Goal: Task Accomplishment & Management: Complete application form

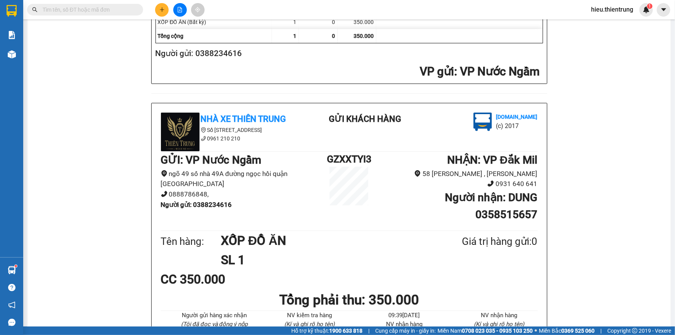
scroll to position [377, 0]
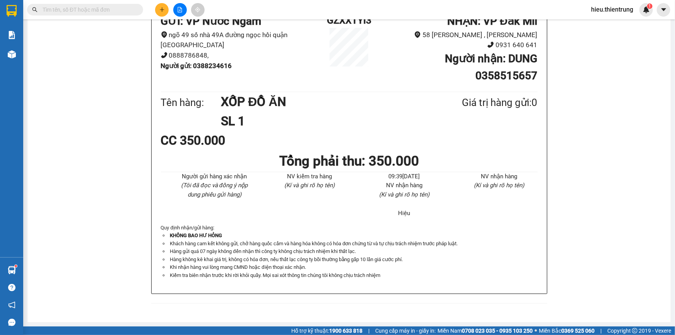
click at [177, 8] on icon "file-add" at bounding box center [179, 9] width 5 height 5
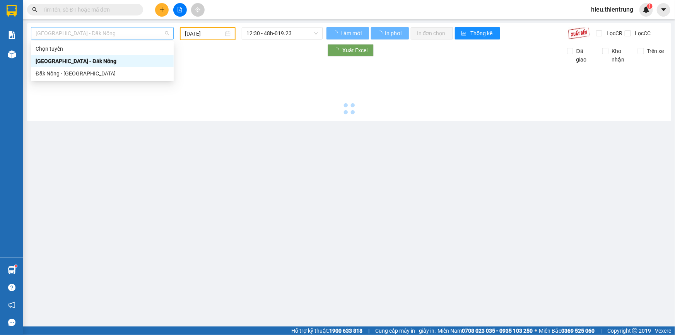
click at [112, 35] on span "[GEOGRAPHIC_DATA] - Đăk Nông" at bounding box center [103, 33] width 134 height 12
click at [79, 70] on div "Đăk Nông - [GEOGRAPHIC_DATA]" at bounding box center [103, 73] width 134 height 9
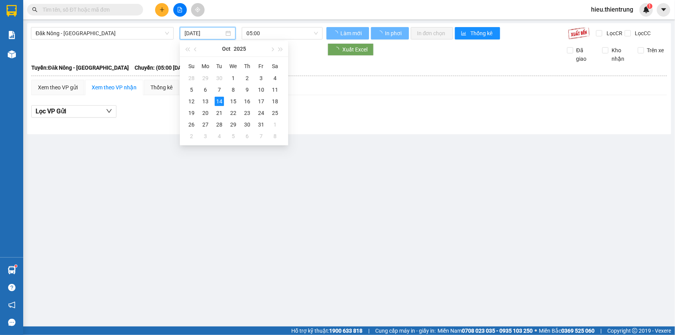
drag, startPoint x: 202, startPoint y: 29, endPoint x: 217, endPoint y: 36, distance: 16.1
click at [202, 29] on input "[DATE]" at bounding box center [204, 33] width 39 height 9
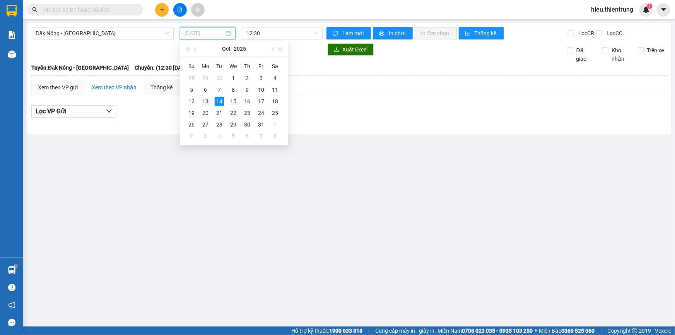
click at [205, 103] on div "13" at bounding box center [205, 101] width 9 height 9
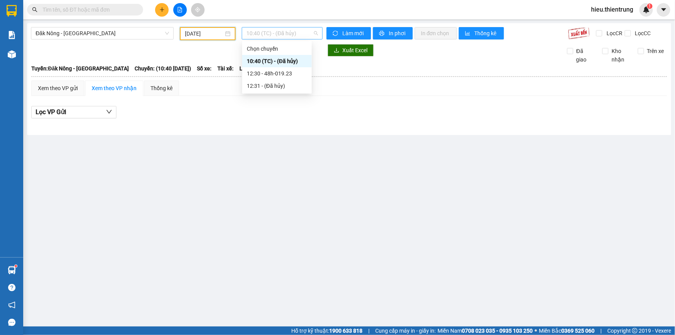
click at [263, 38] on span "10:40 (TC) - (Đã hủy)" at bounding box center [283, 33] width 72 height 12
click at [277, 74] on div "12:30 - 48h-019.23" at bounding box center [277, 73] width 60 height 9
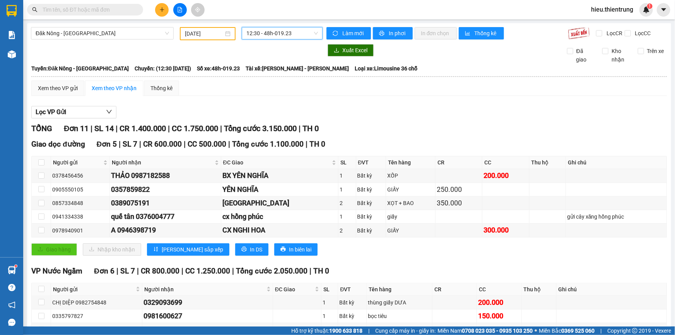
scroll to position [90, 0]
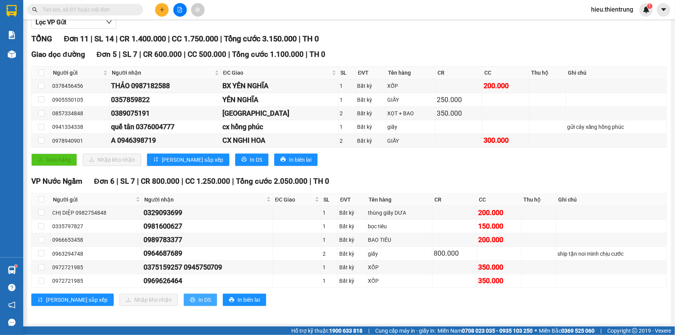
click at [199, 298] on span "In DS" at bounding box center [205, 300] width 12 height 9
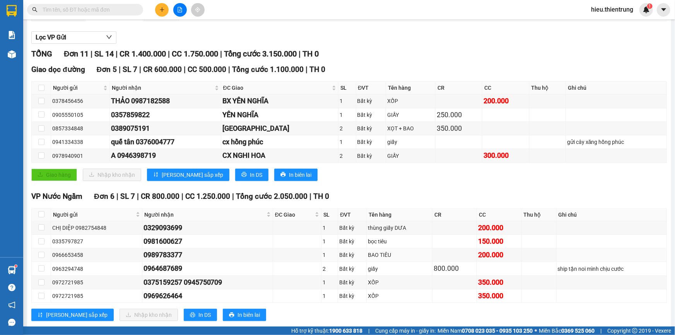
scroll to position [0, 0]
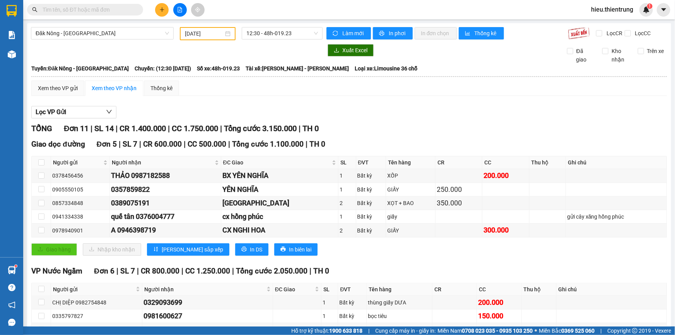
drag, startPoint x: 460, startPoint y: 103, endPoint x: 443, endPoint y: 108, distance: 17.9
click at [459, 103] on div "Lọc VP Gửi TỔNG Đơn 11 | SL 14 | CR 1.400.000 | CC 1.750.000 | Tổng cước 3.150…" at bounding box center [349, 253] width 636 height 303
click at [400, 123] on div "Lọc VP Gửi TỔNG Đơn 11 | SL 14 | CR 1.400.000 | CC 1.750.000 | Tổng cước 3.150…" at bounding box center [349, 253] width 636 height 303
click at [216, 35] on input "[DATE]" at bounding box center [204, 33] width 39 height 9
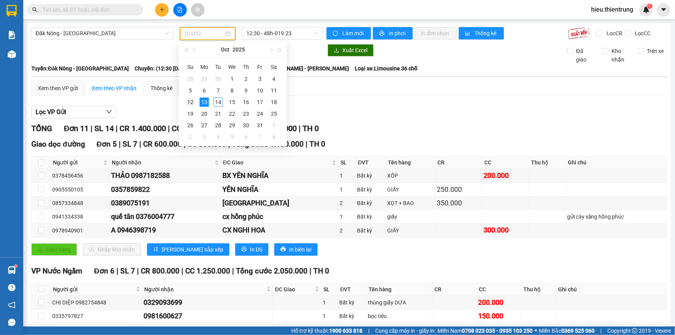
click at [193, 103] on div "12" at bounding box center [190, 102] width 9 height 9
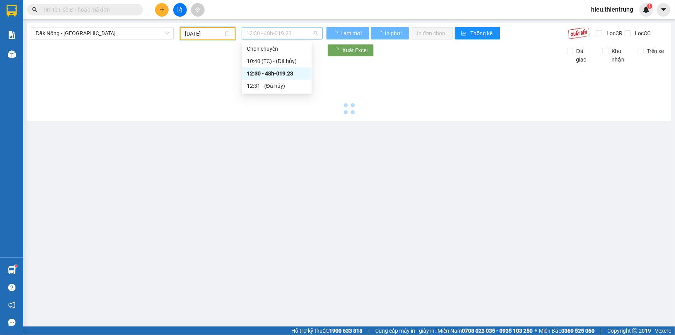
click at [284, 33] on span "12:30 - 48h-019.23" at bounding box center [283, 33] width 72 height 12
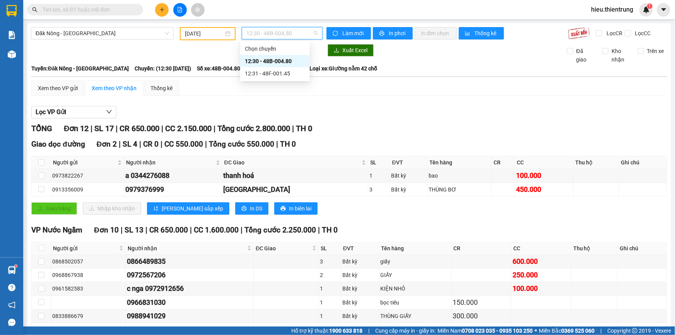
click at [283, 62] on div "12:30 - 48B-004.80" at bounding box center [275, 61] width 60 height 9
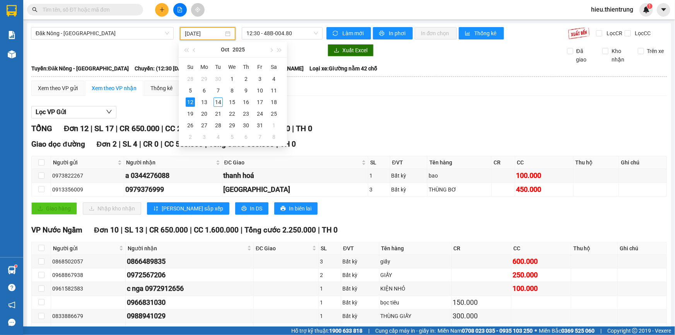
click at [200, 34] on input "[DATE]" at bounding box center [204, 33] width 39 height 9
click at [205, 101] on div "13" at bounding box center [204, 102] width 9 height 9
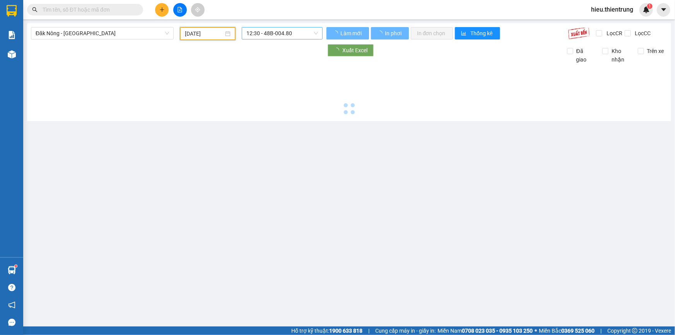
click at [267, 39] on span "12:30 - 48B-004.80" at bounding box center [283, 33] width 72 height 12
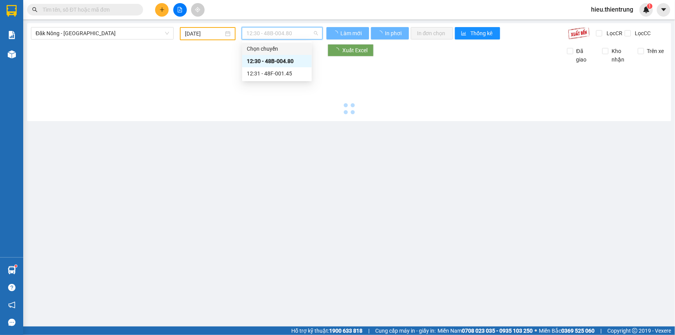
type input "[DATE]"
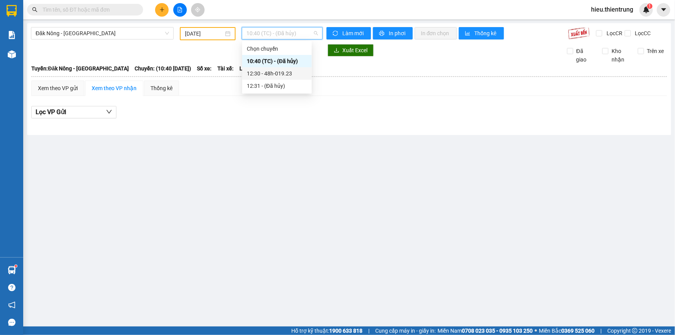
click at [283, 74] on div "12:30 - 48h-019.23" at bounding box center [277, 73] width 60 height 9
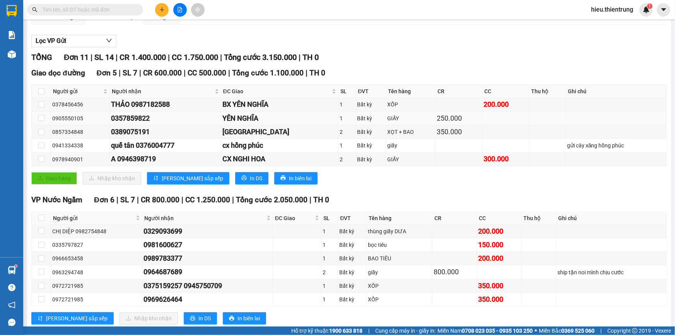
scroll to position [90, 0]
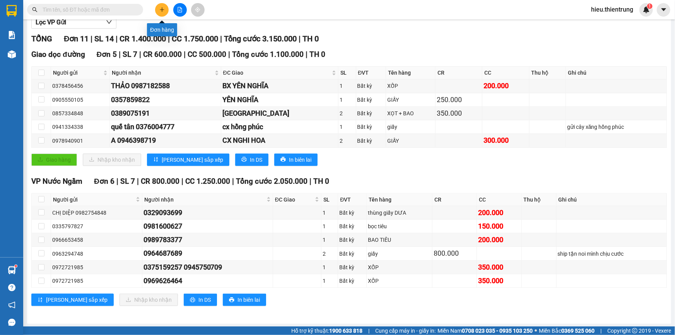
click at [161, 4] on button at bounding box center [162, 10] width 14 height 14
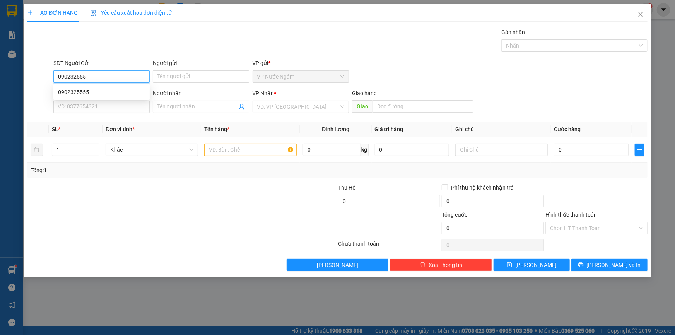
type input "0902325555"
click at [101, 93] on div "0902325555" at bounding box center [101, 92] width 87 height 9
type input "0946772017"
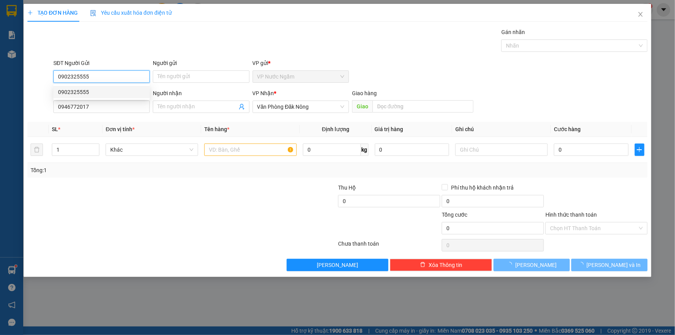
type input "200.000"
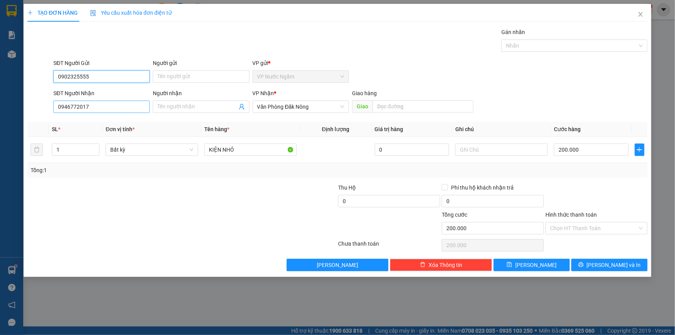
type input "0902325555"
drag, startPoint x: 105, startPoint y: 106, endPoint x: 24, endPoint y: 116, distance: 80.7
click at [24, 116] on div "TẠO ĐƠN HÀNG Yêu cầu xuất hóa đơn điện tử Transit Pickup Surcharge Ids Transit …" at bounding box center [338, 140] width 628 height 273
type input "0347317777"
click at [610, 262] on span "[PERSON_NAME] và In" at bounding box center [614, 265] width 54 height 9
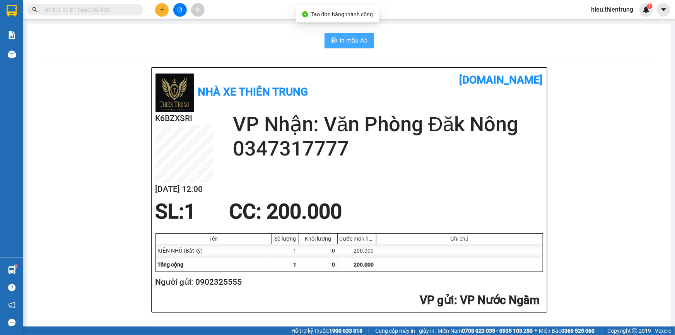
click at [352, 41] on span "In mẫu A5" at bounding box center [354, 41] width 28 height 10
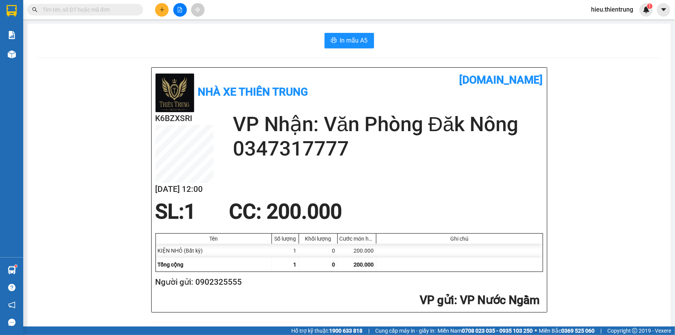
drag, startPoint x: 301, startPoint y: 39, endPoint x: 295, endPoint y: 63, distance: 24.8
click at [302, 40] on div "In mẫu A5" at bounding box center [349, 40] width 625 height 15
click at [223, 40] on div "In mẫu A5" at bounding box center [349, 40] width 625 height 15
click at [159, 7] on icon "plus" at bounding box center [161, 9] width 5 height 5
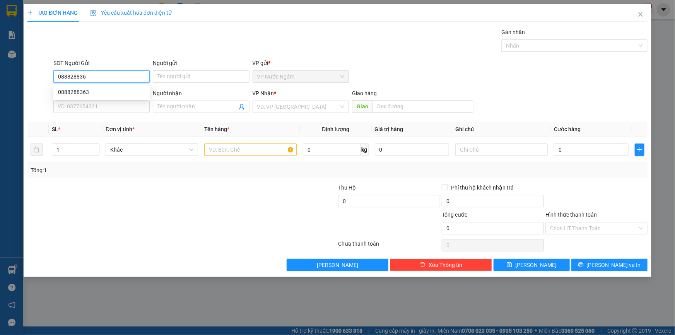
type input "0888288363"
click at [72, 93] on div "0888288363" at bounding box center [101, 92] width 87 height 9
type input "0941736167"
type input "2.200.000"
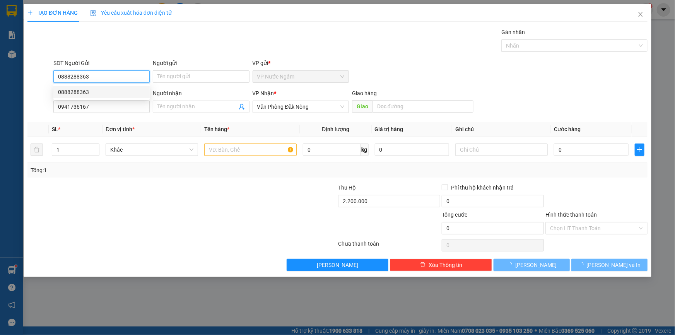
type input "250.000"
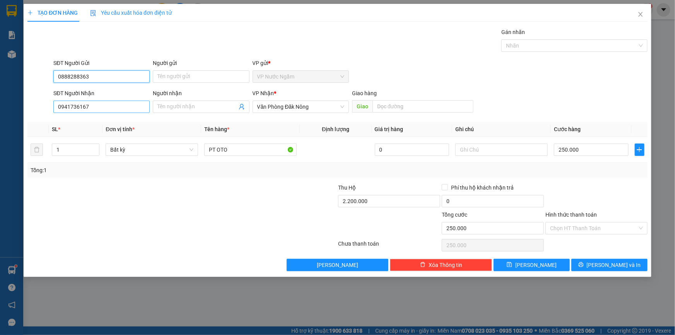
type input "0888288363"
drag, startPoint x: 95, startPoint y: 108, endPoint x: 14, endPoint y: 115, distance: 81.2
click at [15, 115] on div "TẠO ĐƠN HÀNG Yêu cầu xuất hóa đơn điện tử Transit Pickup Surcharge Ids Transit …" at bounding box center [337, 167] width 675 height 335
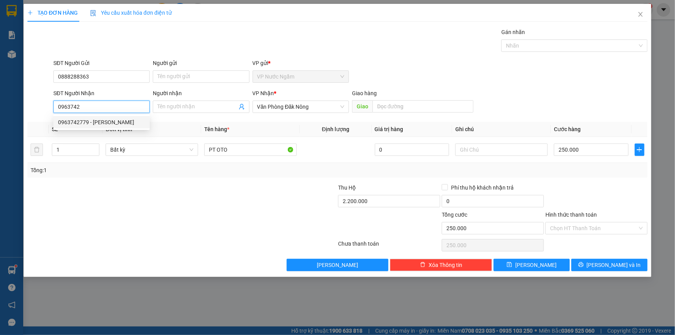
click at [86, 124] on div "0963742779 - [PERSON_NAME]" at bounding box center [101, 122] width 87 height 9
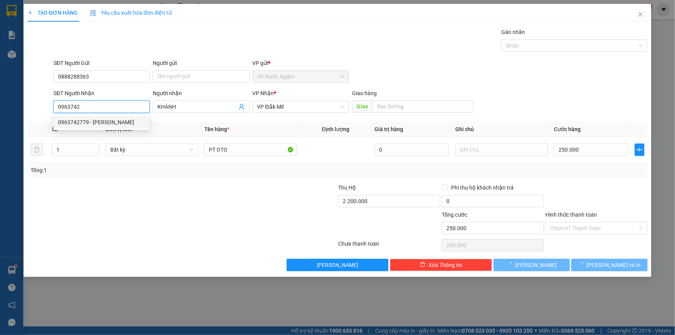
type input "0963742779"
type input "KHÁNH"
type input "0"
type input "600.000"
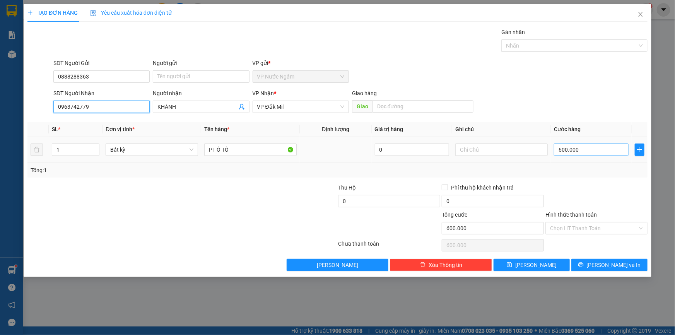
type input "0963742779"
click at [588, 154] on input "600.000" at bounding box center [591, 150] width 75 height 12
type input "1"
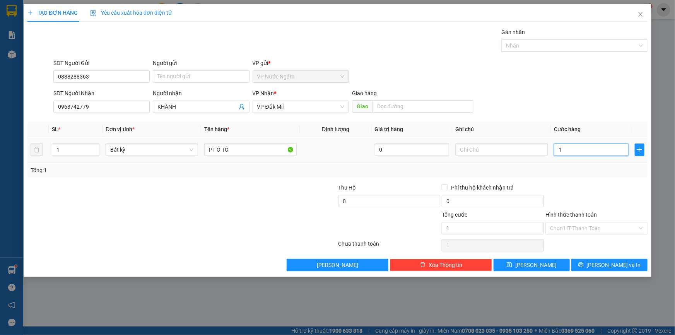
type input "15"
type input "150"
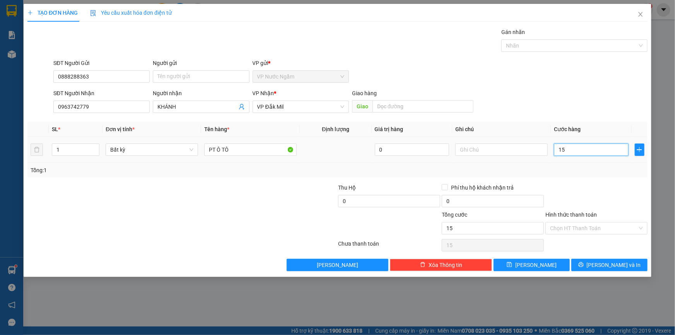
type input "150"
type input "1.500"
type input "15.000"
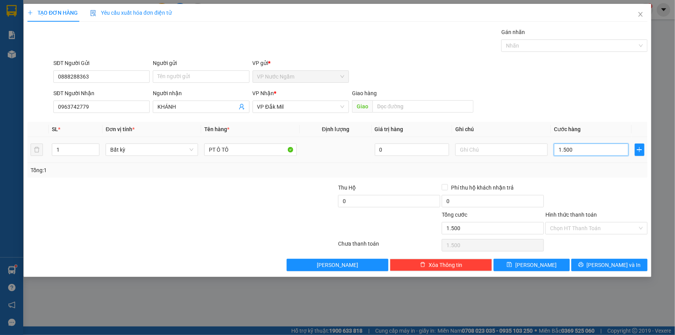
type input "15.000"
type input "150.000"
type input "1.500.000"
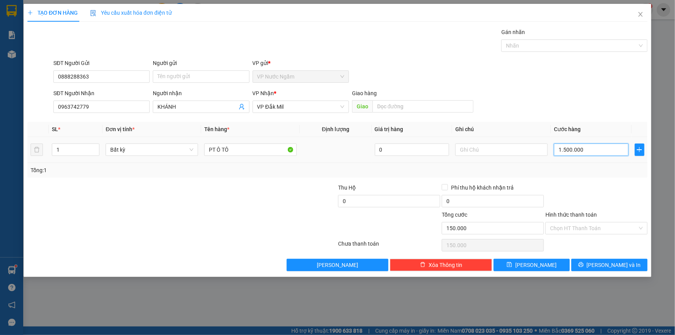
type input "1.500.000"
type input "150.000"
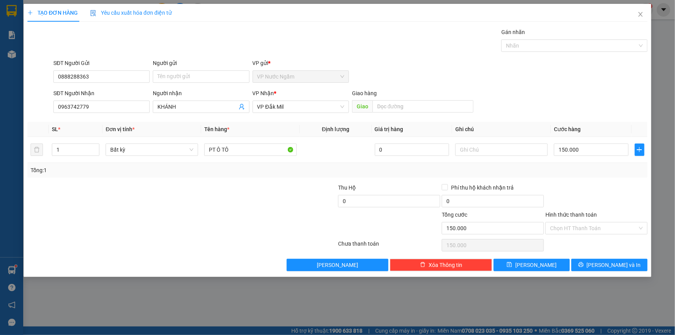
click at [623, 258] on div "Transit Pickup Surcharge Ids Transit Deliver Surcharge Ids Transit Deliver Surc…" at bounding box center [337, 149] width 620 height 243
click at [623, 261] on span "[PERSON_NAME] và In" at bounding box center [614, 265] width 54 height 9
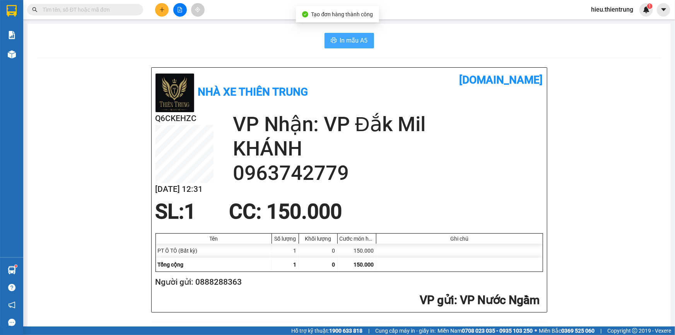
click at [337, 43] on button "In mẫu A5" at bounding box center [350, 40] width 50 height 15
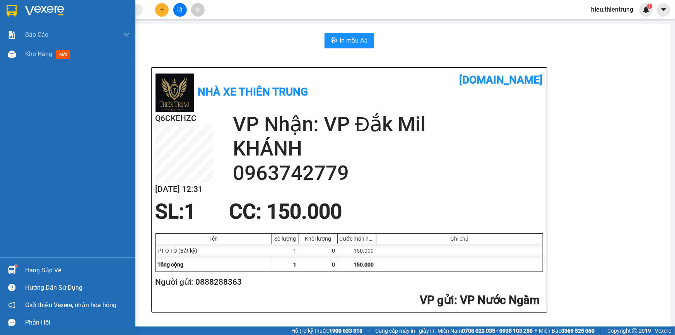
click at [39, 72] on div "Báo cáo BC Doanh số theo Văn Phòng Báo cáo dòng tiền (nhà xe) Doanh số tạo đơn …" at bounding box center [67, 141] width 135 height 232
drag, startPoint x: 45, startPoint y: 63, endPoint x: 46, endPoint y: 59, distance: 4.2
click at [46, 60] on div "Báo cáo BC Doanh số theo Văn Phòng Báo cáo dòng tiền (nhà xe) Doanh số tạo đơn …" at bounding box center [67, 141] width 135 height 232
click at [48, 59] on div "Kho hàng mới" at bounding box center [77, 54] width 105 height 19
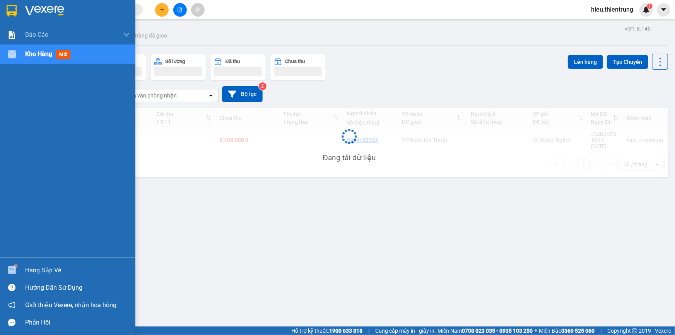
click at [50, 59] on div "Kho hàng mới" at bounding box center [77, 54] width 105 height 19
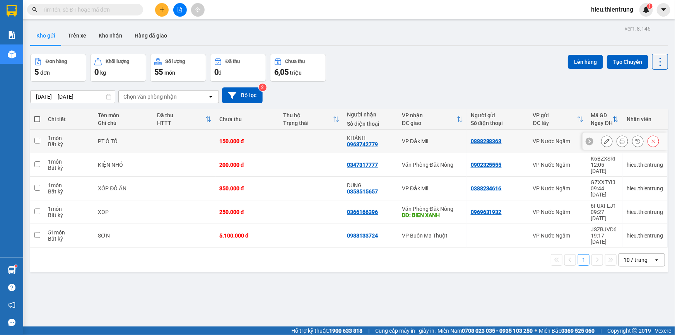
click at [651, 139] on icon at bounding box center [653, 141] width 5 height 5
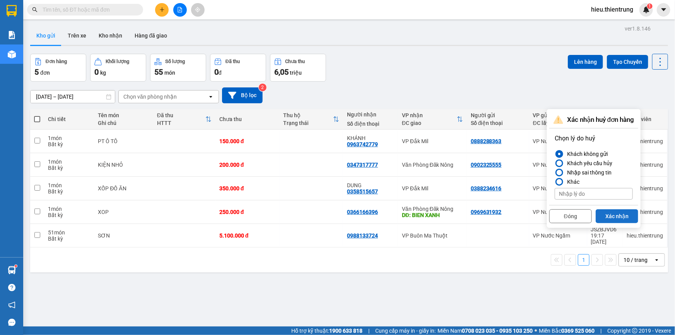
click at [614, 219] on button "Xác nhận" at bounding box center [617, 216] width 43 height 14
